Goal: Task Accomplishment & Management: Manage account settings

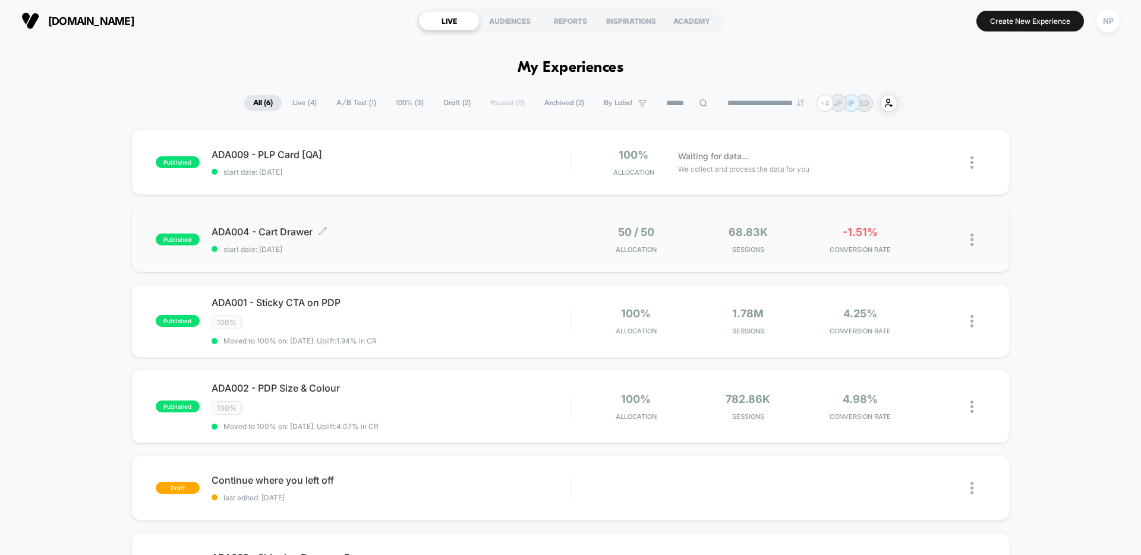
scroll to position [1, 0]
click at [428, 228] on span "ADA004 - Cart Drawer Click to edit experience details" at bounding box center [391, 231] width 358 height 12
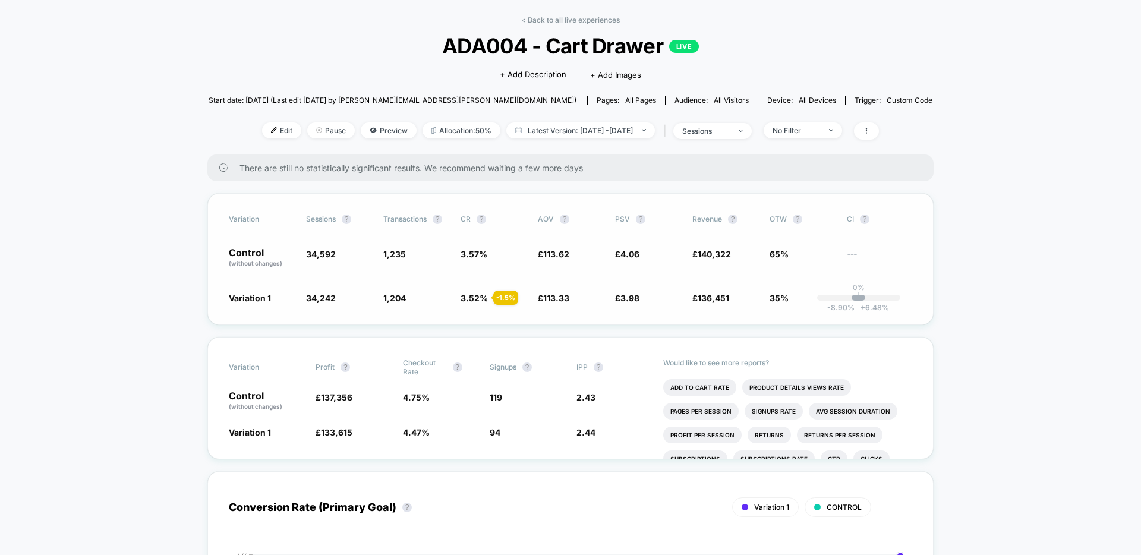
scroll to position [51, 0]
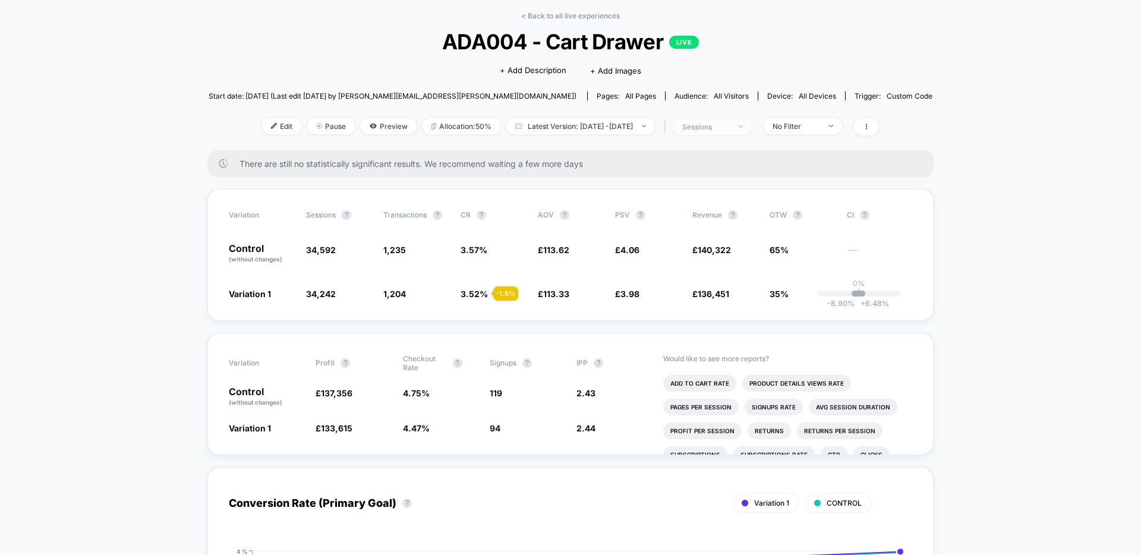
click at [730, 122] on div "sessions" at bounding box center [706, 126] width 48 height 9
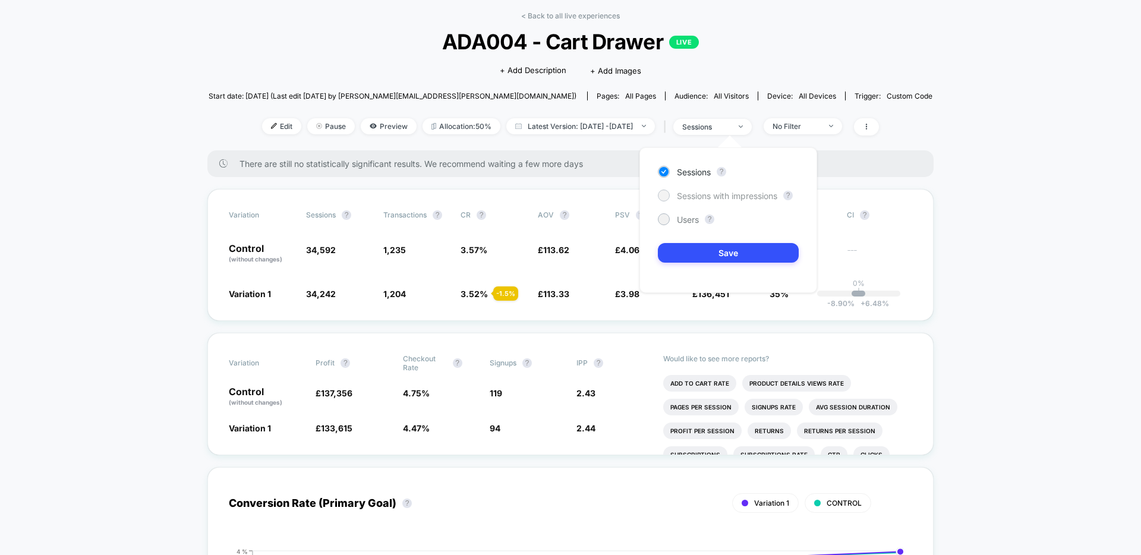
click at [727, 191] on span "Sessions with impressions" at bounding box center [727, 196] width 100 height 10
click at [698, 254] on button "Save" at bounding box center [728, 253] width 141 height 20
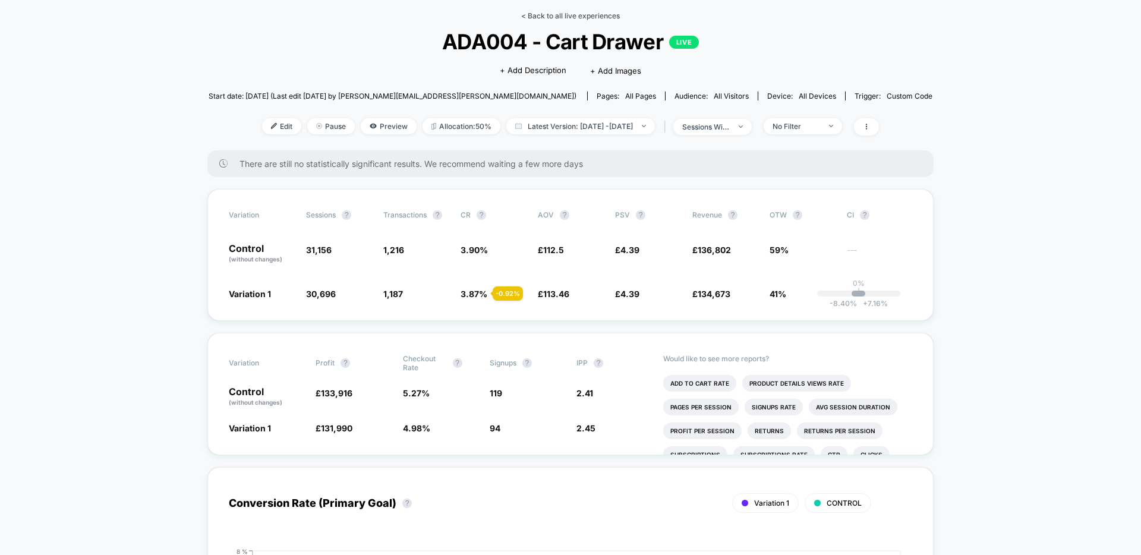
click at [571, 11] on link "< Back to all live experiences" at bounding box center [570, 15] width 99 height 9
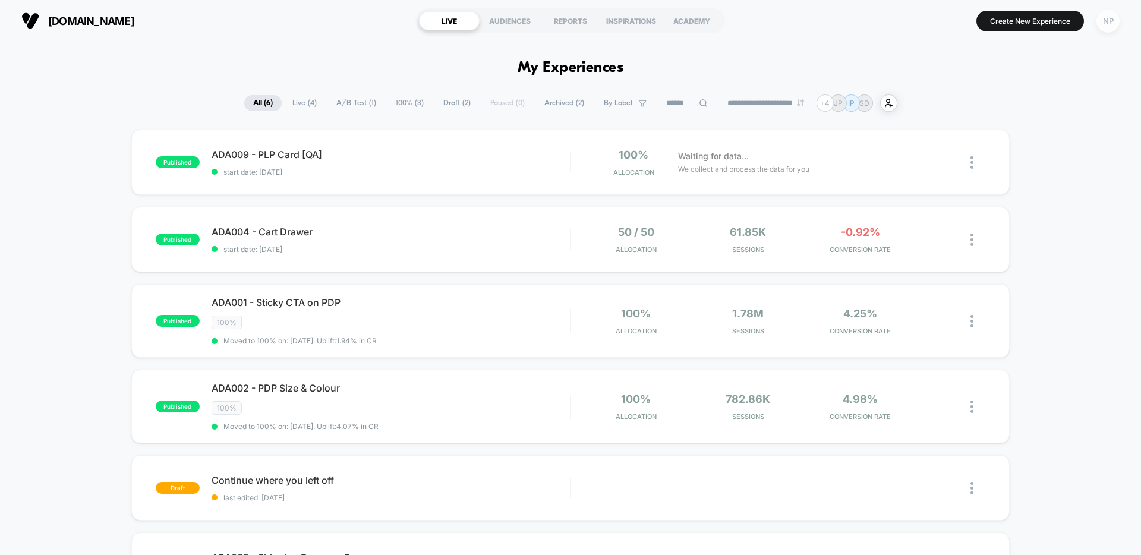
click at [1099, 27] on div "NP" at bounding box center [1107, 21] width 23 height 23
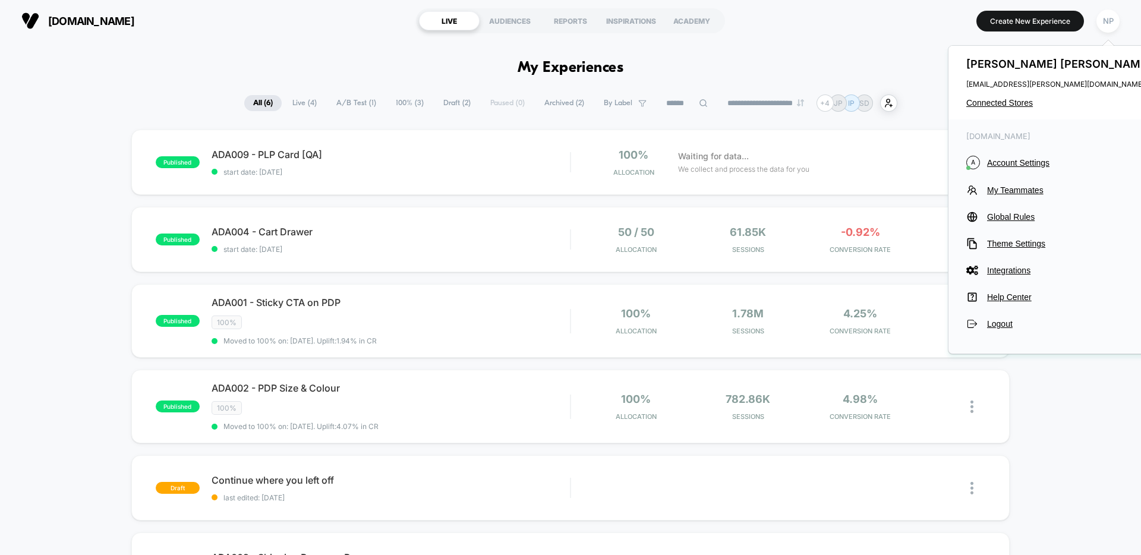
click at [1013, 108] on div "[PERSON_NAME] [PERSON_NAME][EMAIL_ADDRESS][PERSON_NAME][DOMAIN_NAME] Connected …" at bounding box center [1059, 83] width 223 height 74
click at [1014, 105] on span "Connected Stores" at bounding box center [1060, 103] width 188 height 10
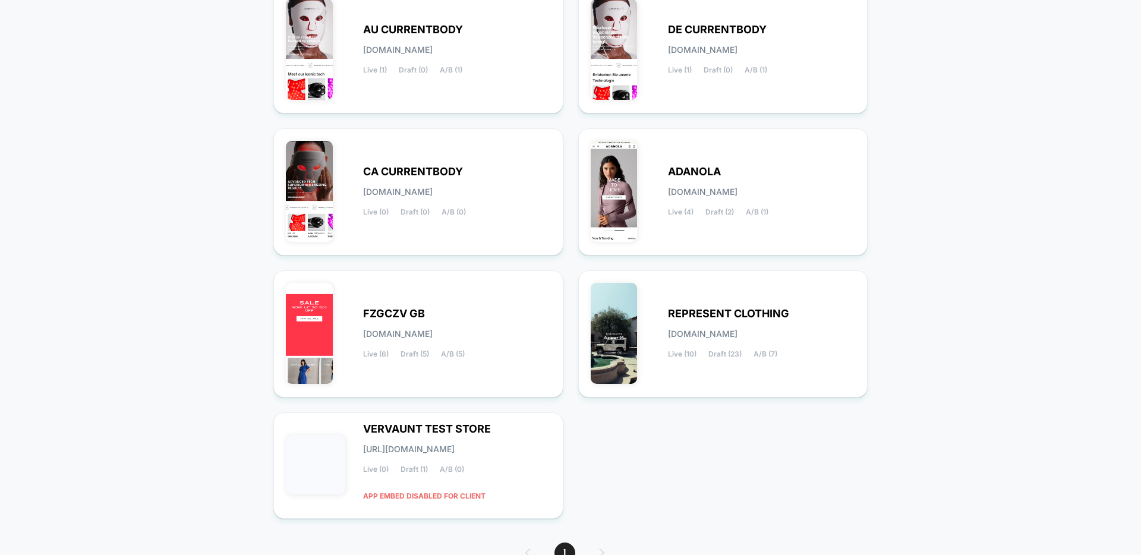
scroll to position [193, 0]
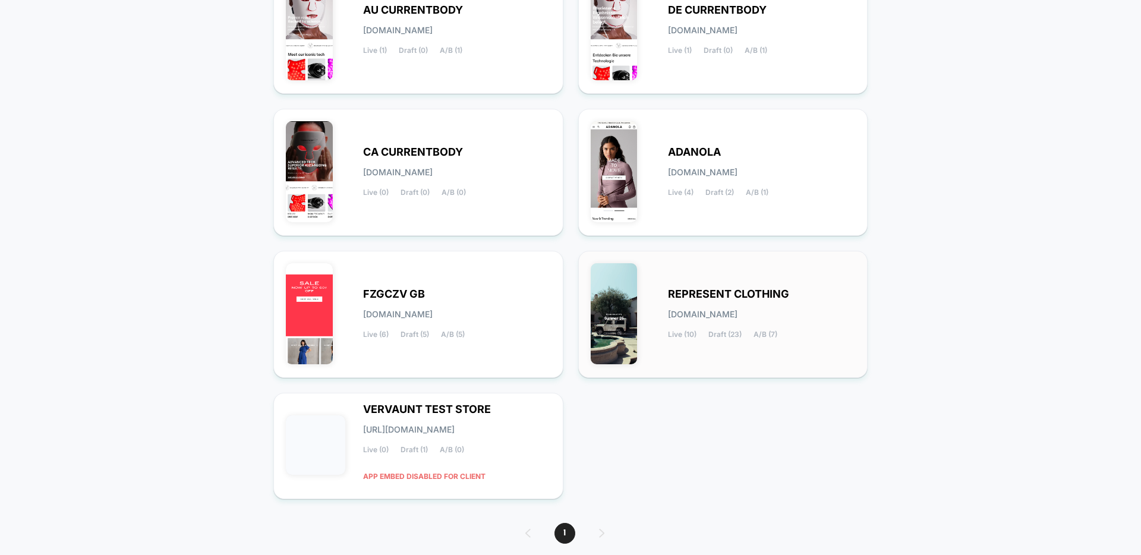
click at [712, 337] on span "Draft (23)" at bounding box center [724, 334] width 33 height 8
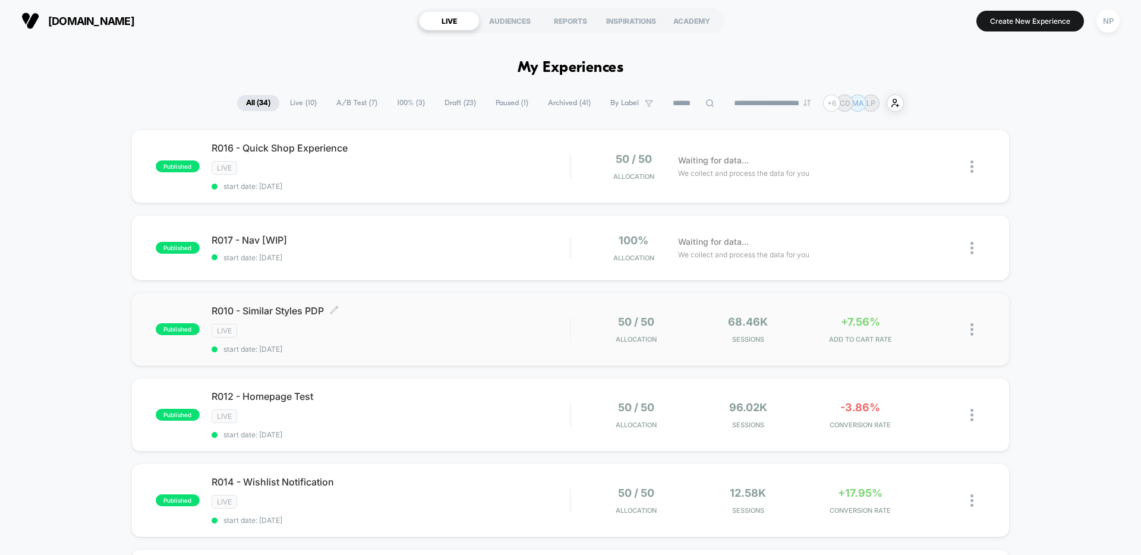
click at [399, 327] on div "LIVE" at bounding box center [391, 331] width 358 height 14
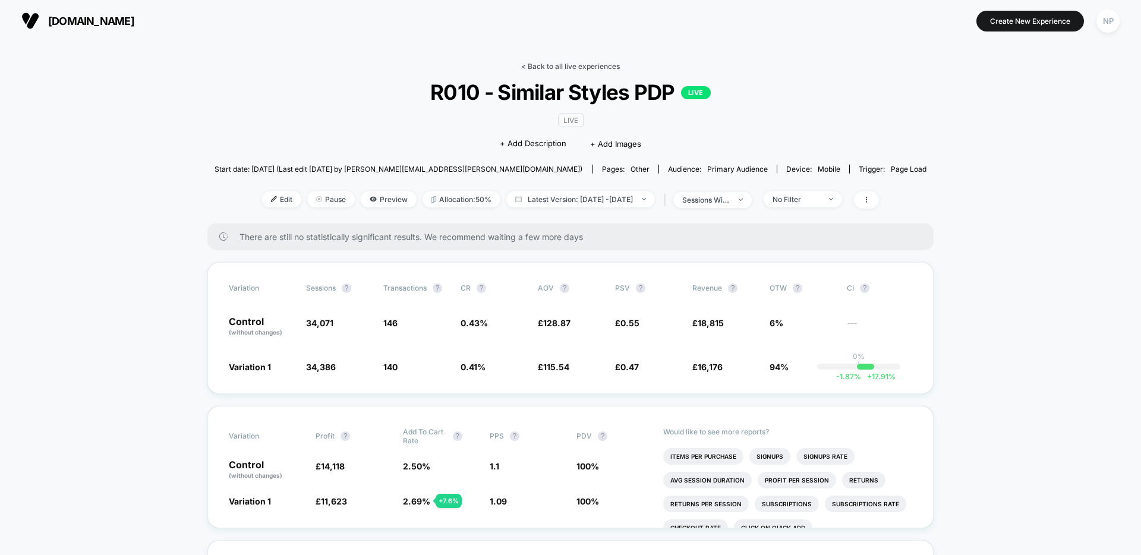
click at [550, 65] on link "< Back to all live experiences" at bounding box center [570, 66] width 99 height 9
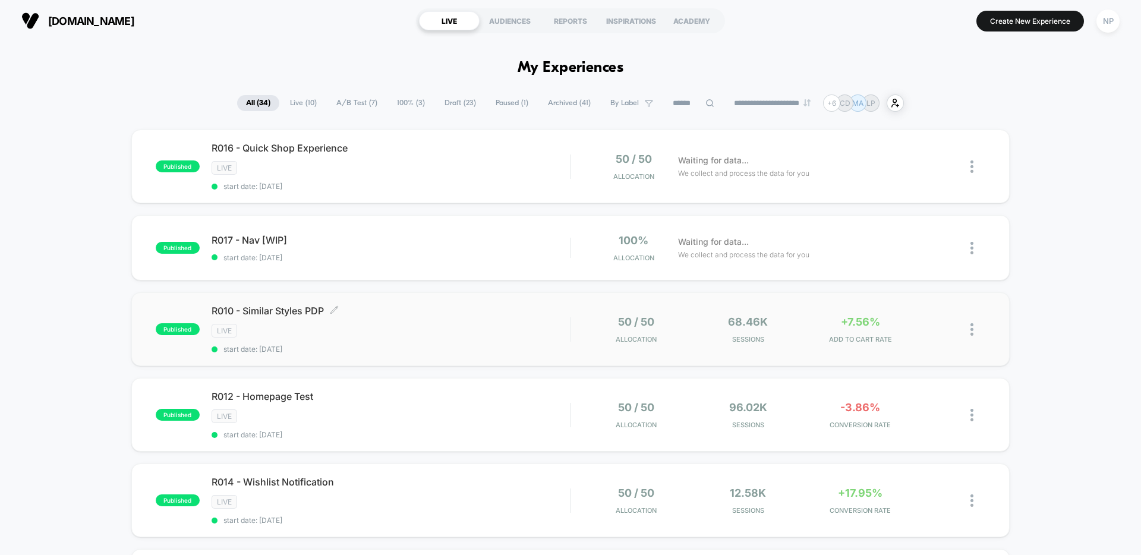
scroll to position [99, 0]
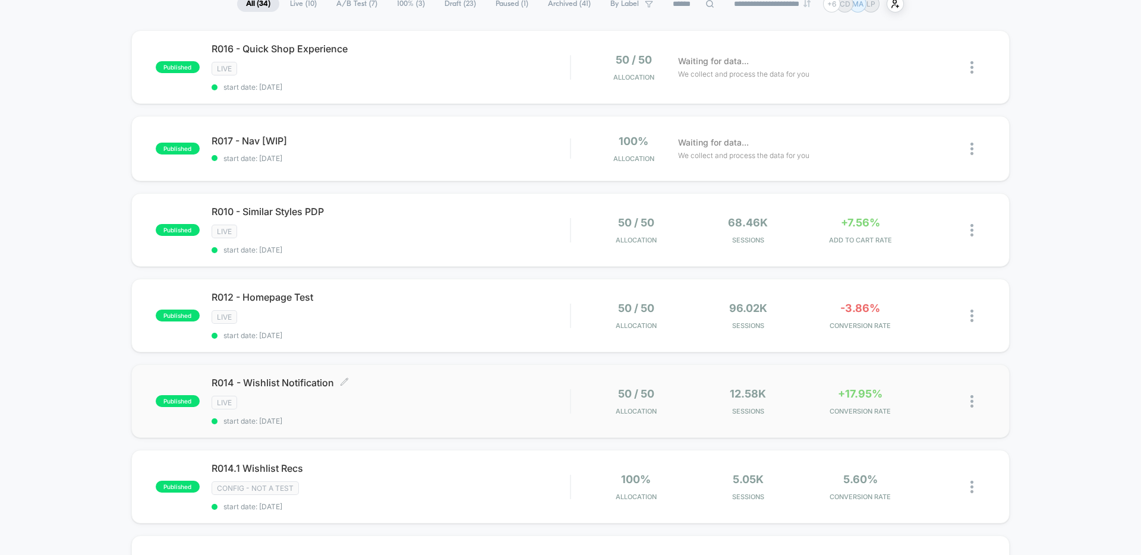
click at [490, 387] on span "R014 - Wishlist Notification Click to edit experience details" at bounding box center [391, 383] width 358 height 12
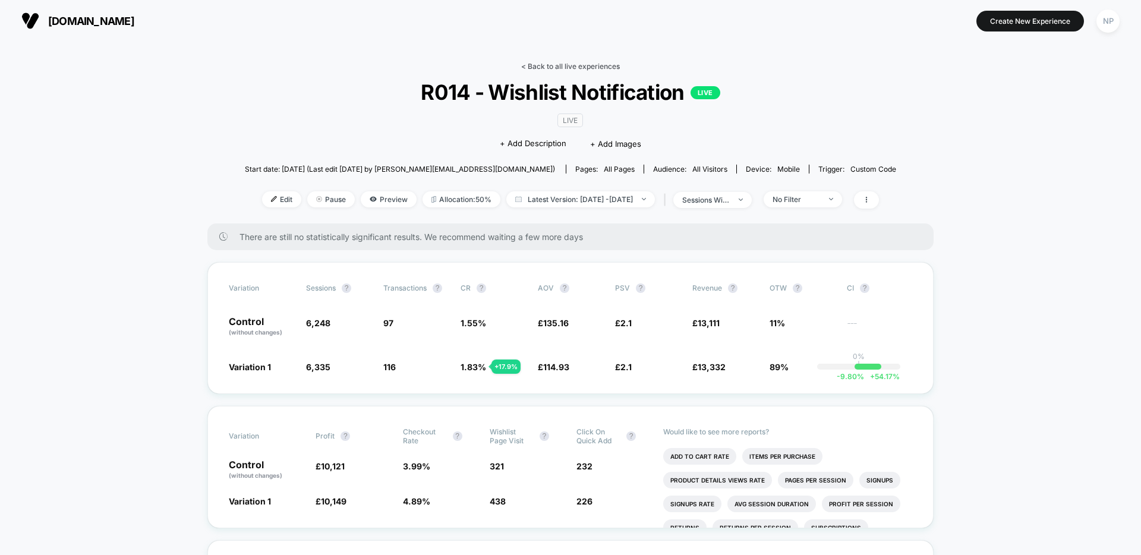
click at [552, 64] on link "< Back to all live experiences" at bounding box center [570, 66] width 99 height 9
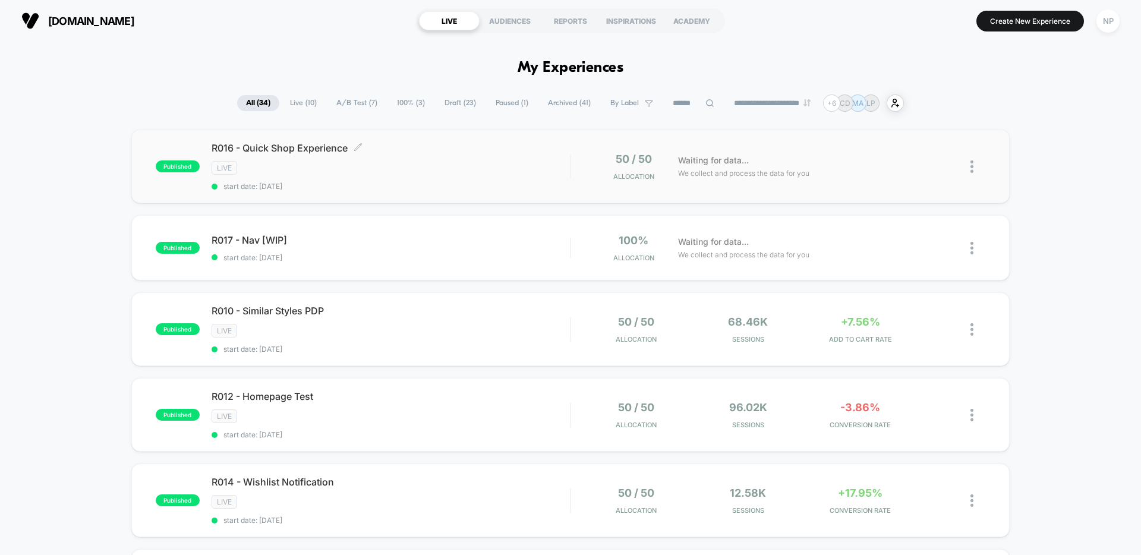
click at [528, 182] on span "start date: [DATE]" at bounding box center [391, 186] width 358 height 9
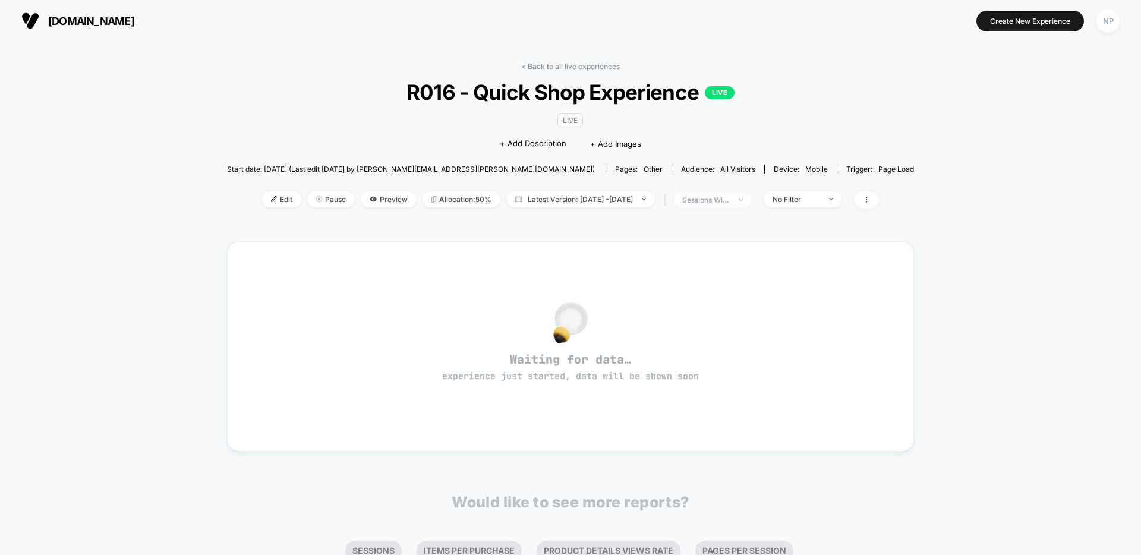
click at [730, 201] on div "sessions with impression" at bounding box center [706, 199] width 48 height 9
drag, startPoint x: 680, startPoint y: 251, endPoint x: 690, endPoint y: 250, distance: 10.1
click at [681, 250] on div "Sessions ? Sessions with impressions ? Users ? Save" at bounding box center [728, 293] width 178 height 146
click at [696, 244] on span "Sessions" at bounding box center [694, 245] width 34 height 10
click at [705, 327] on button "Save" at bounding box center [728, 326] width 141 height 20
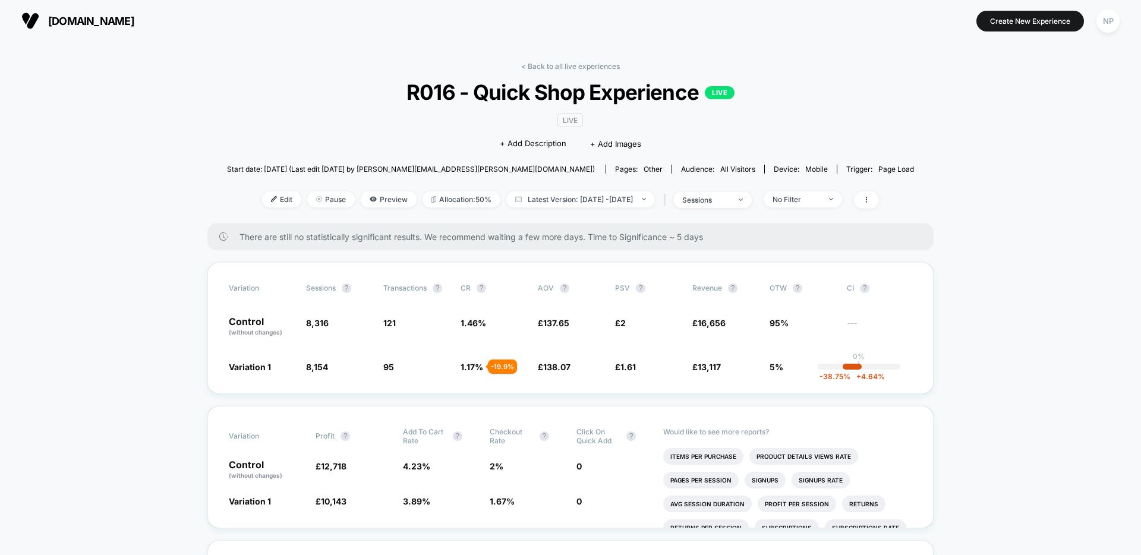
click at [735, 207] on div "| sessions" at bounding box center [706, 199] width 91 height 17
click at [602, 70] on link "< Back to all live experiences" at bounding box center [570, 66] width 99 height 9
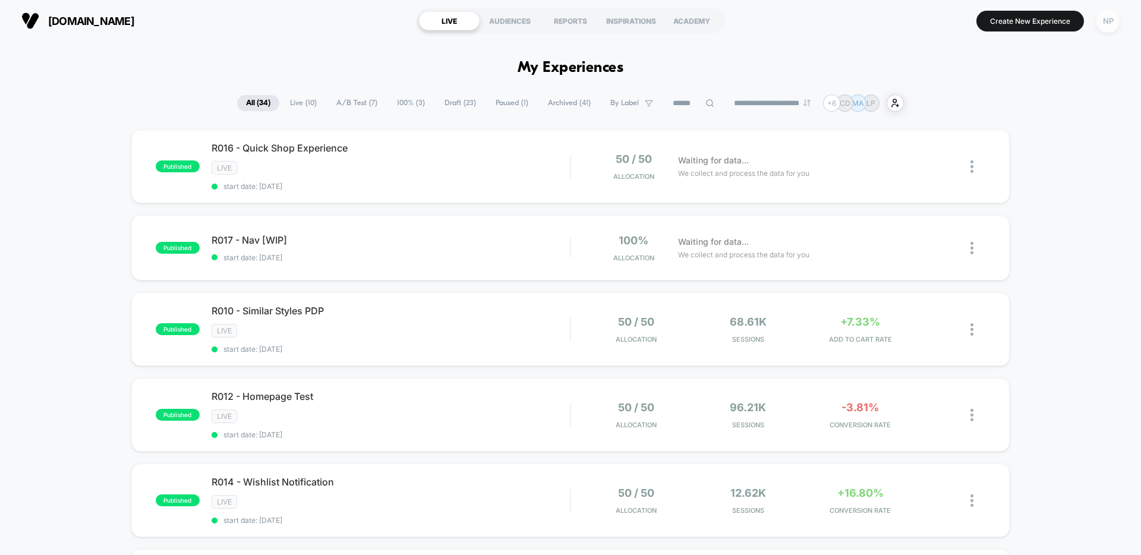
click at [1106, 21] on div "NP" at bounding box center [1107, 21] width 23 height 23
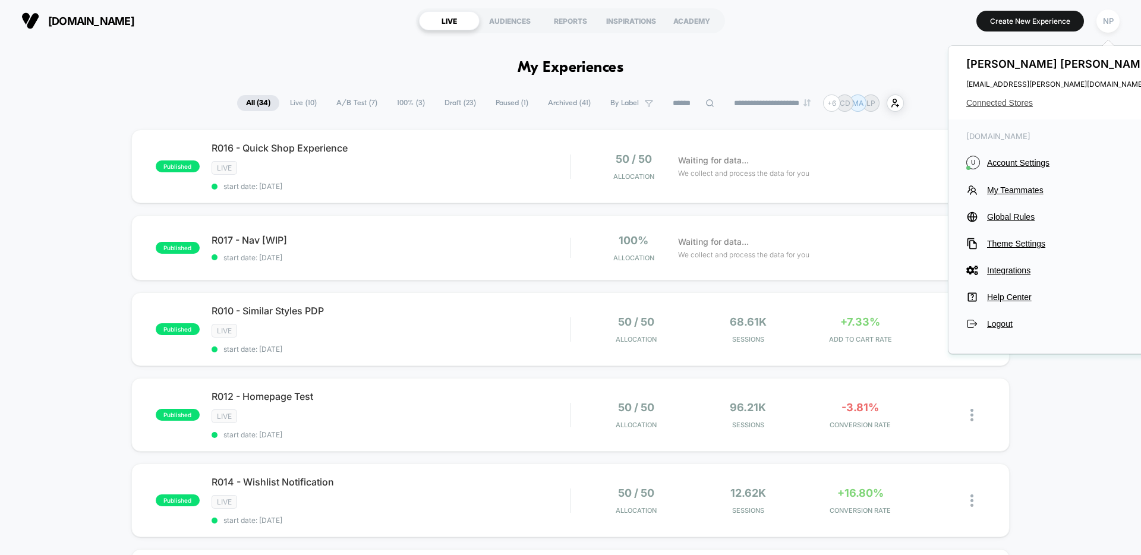
click at [1017, 99] on span "Connected Stores" at bounding box center [1060, 103] width 188 height 10
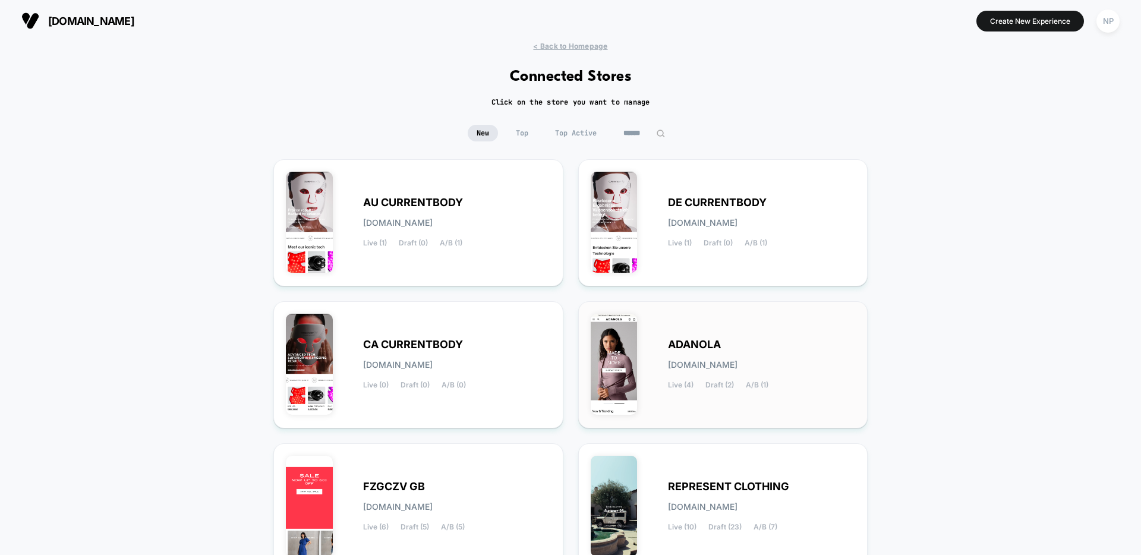
click at [759, 388] on span "A/B (1)" at bounding box center [757, 385] width 23 height 8
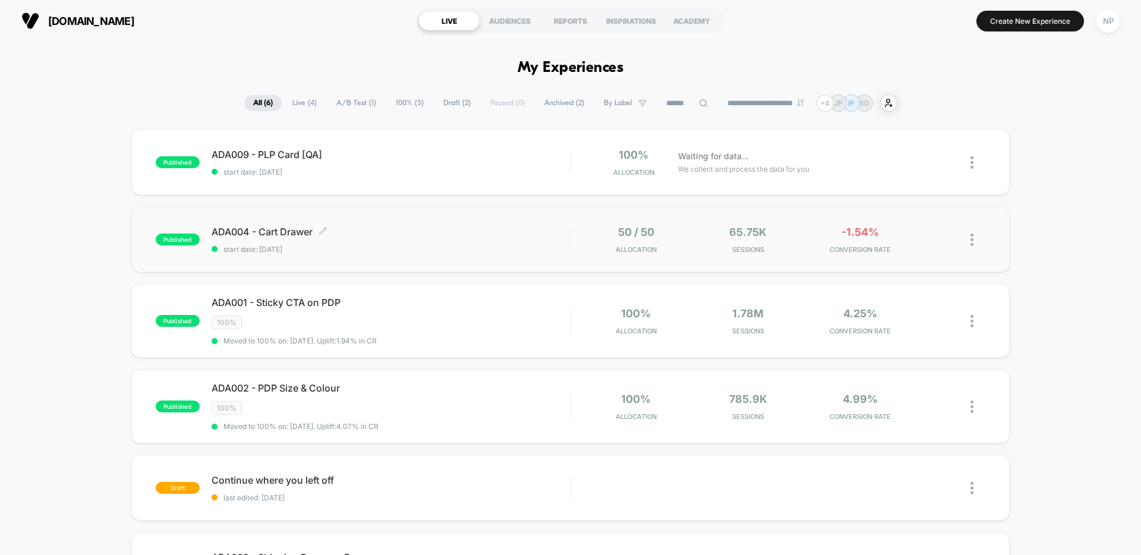
click at [430, 244] on div "ADA004 - Cart Drawer Click to edit experience details Click to edit experience …" at bounding box center [391, 240] width 358 height 28
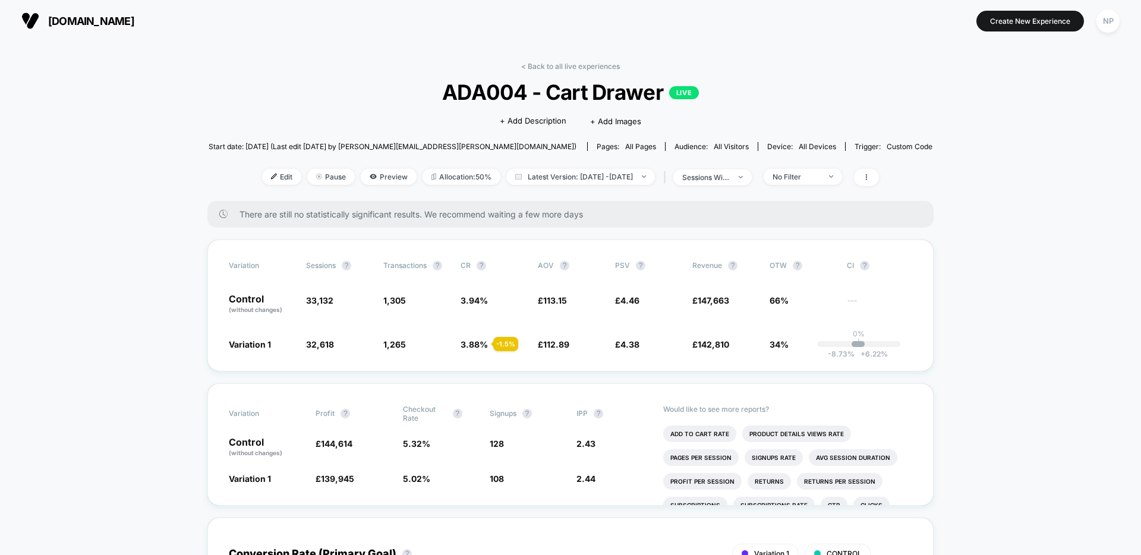
drag, startPoint x: 292, startPoint y: 42, endPoint x: 382, endPoint y: 56, distance: 91.4
click at [583, 67] on link "< Back to all live experiences" at bounding box center [570, 66] width 99 height 9
